Goal: Transaction & Acquisition: Subscribe to service/newsletter

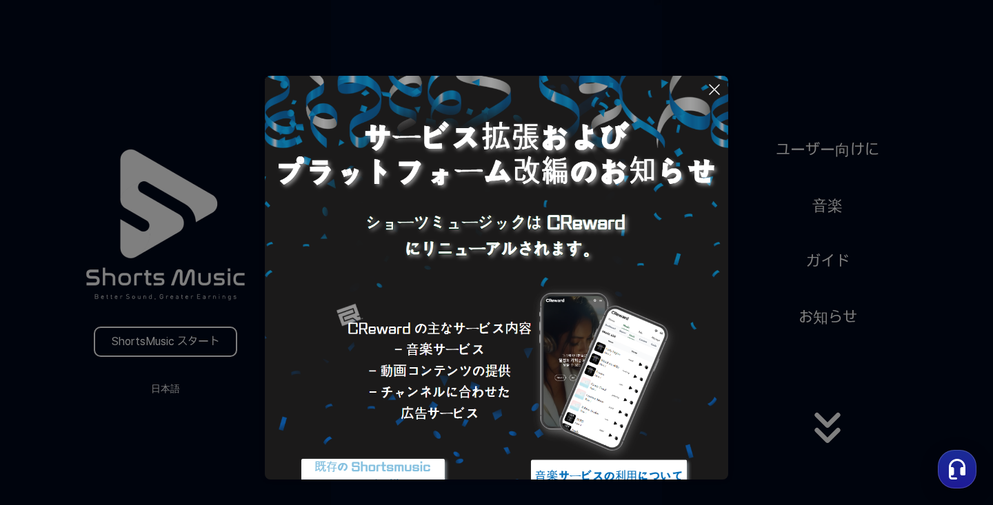
click at [387, 465] on img at bounding box center [373, 477] width 172 height 52
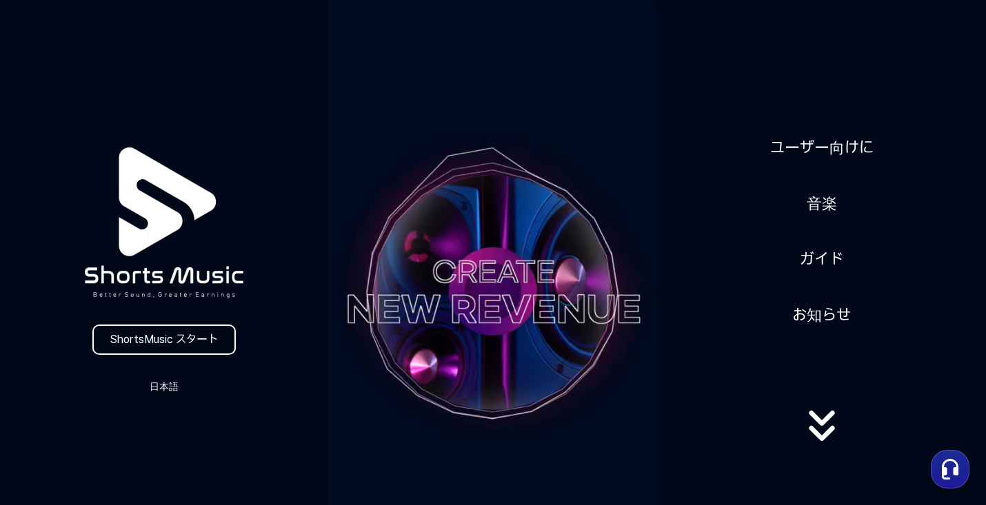
click at [185, 340] on link "ShortsMusic スタート" at bounding box center [163, 340] width 143 height 30
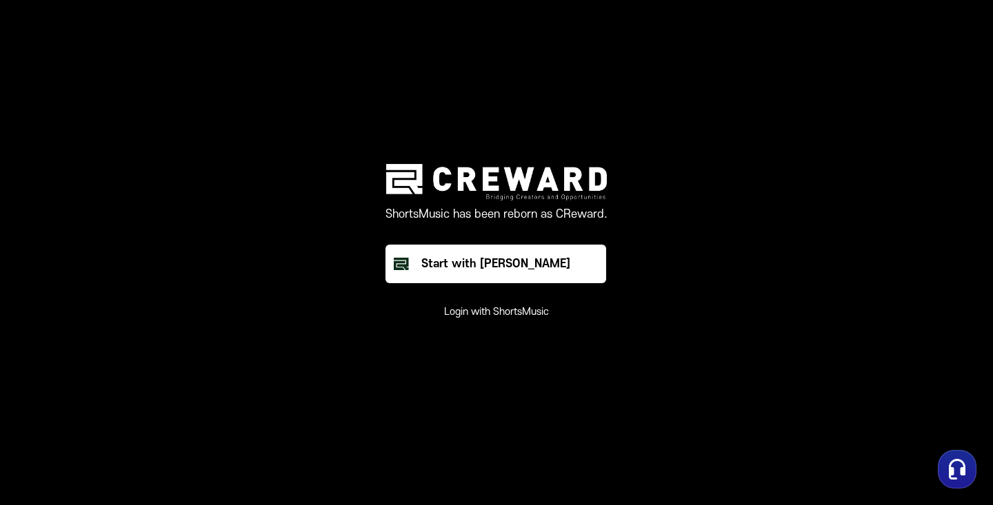
click at [483, 315] on button "Login with ShortsMusic" at bounding box center [496, 312] width 105 height 14
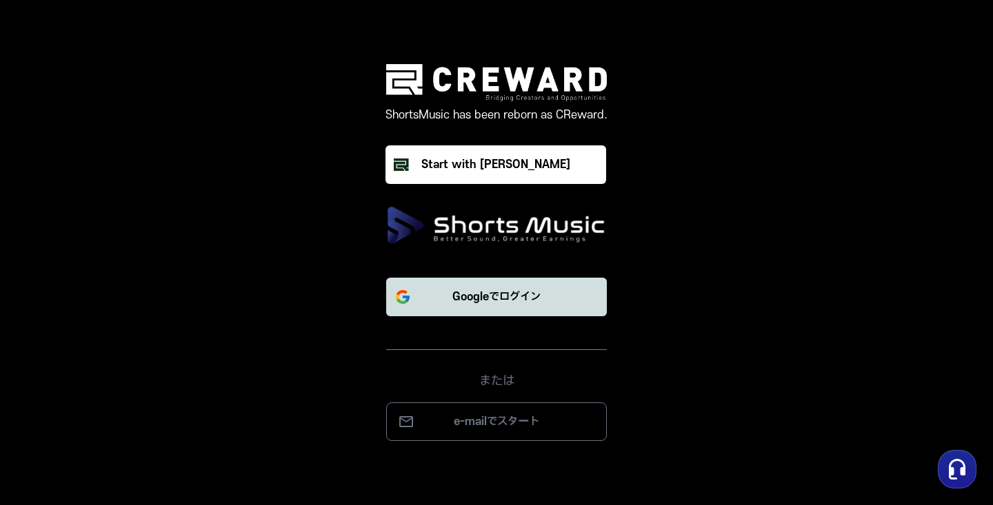
click at [491, 301] on p "Googleでログイン" at bounding box center [496, 297] width 88 height 17
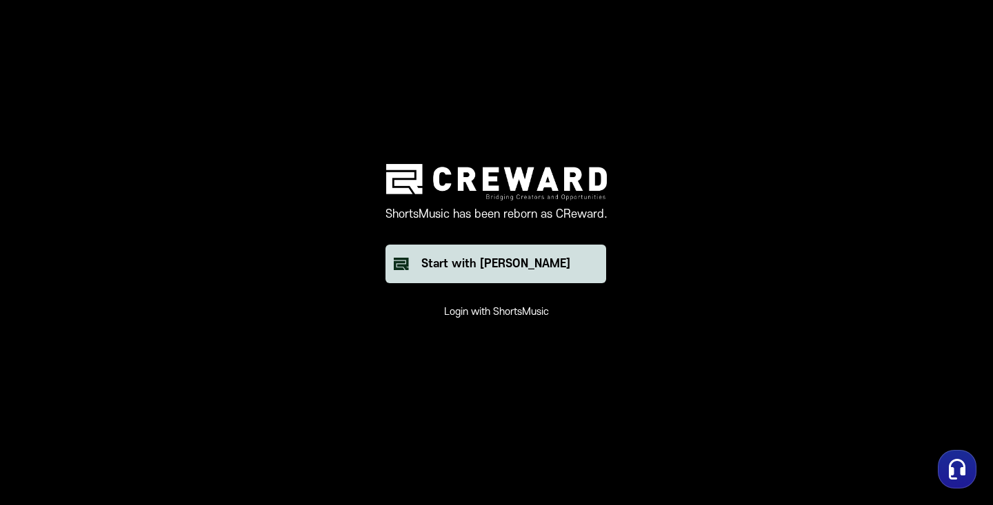
click at [468, 274] on button "Start with [PERSON_NAME]" at bounding box center [495, 264] width 221 height 39
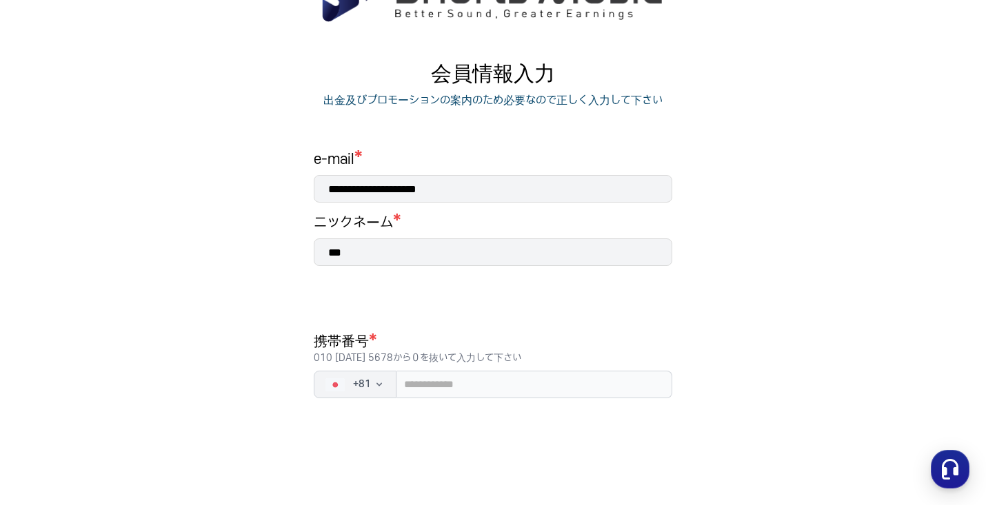
scroll to position [201, 0]
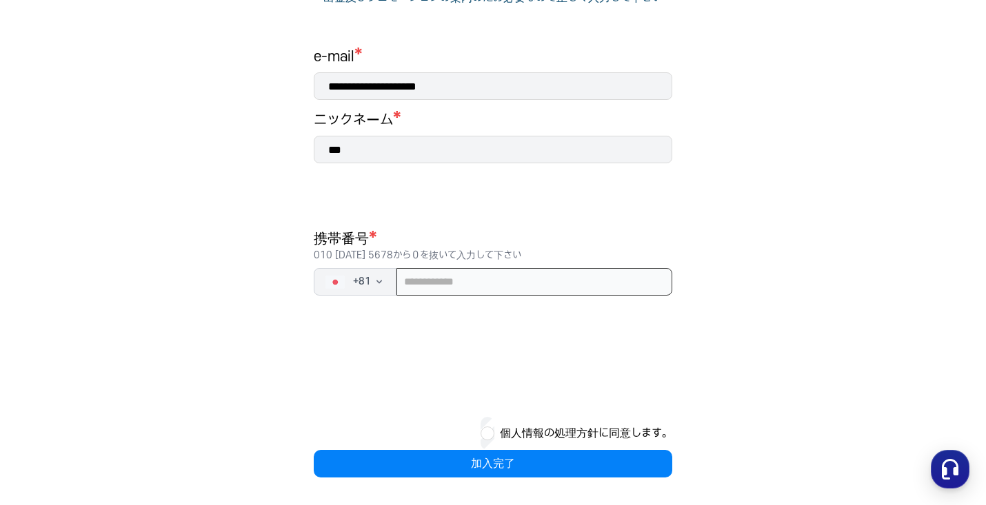
click at [454, 283] on input "tel" at bounding box center [534, 282] width 276 height 28
type input "**********"
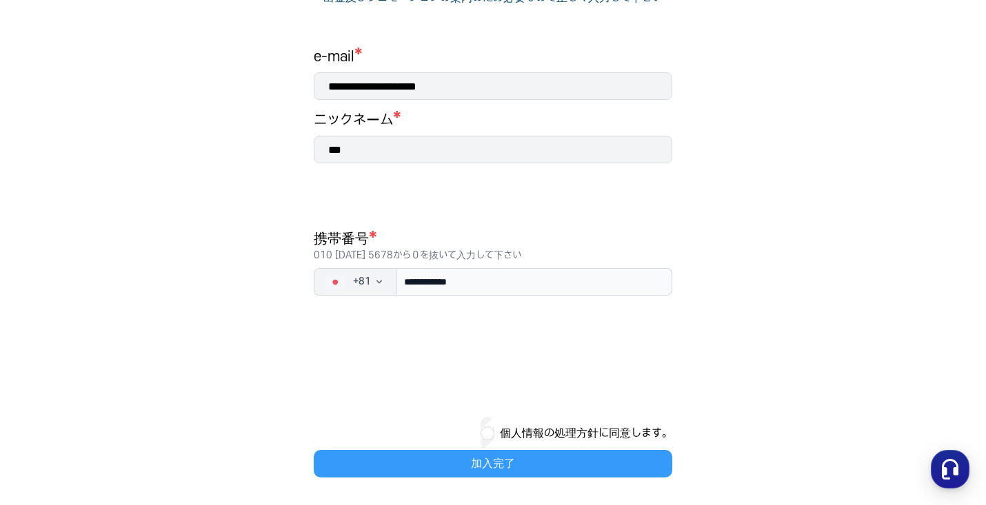
click at [482, 450] on button "加入完了" at bounding box center [493, 464] width 358 height 28
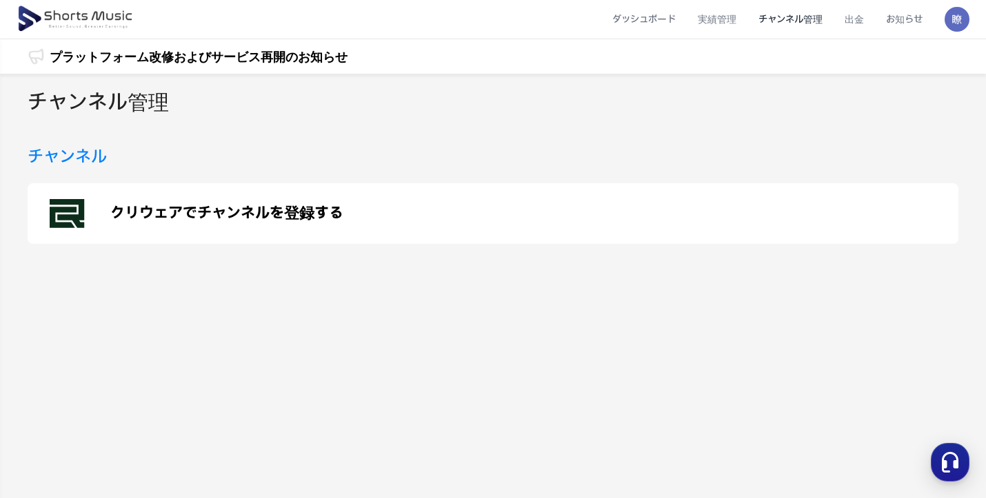
click at [206, 215] on p "クリウェアでチャンネルを登録する" at bounding box center [226, 213] width 233 height 17
